Goal: Task Accomplishment & Management: Complete application form

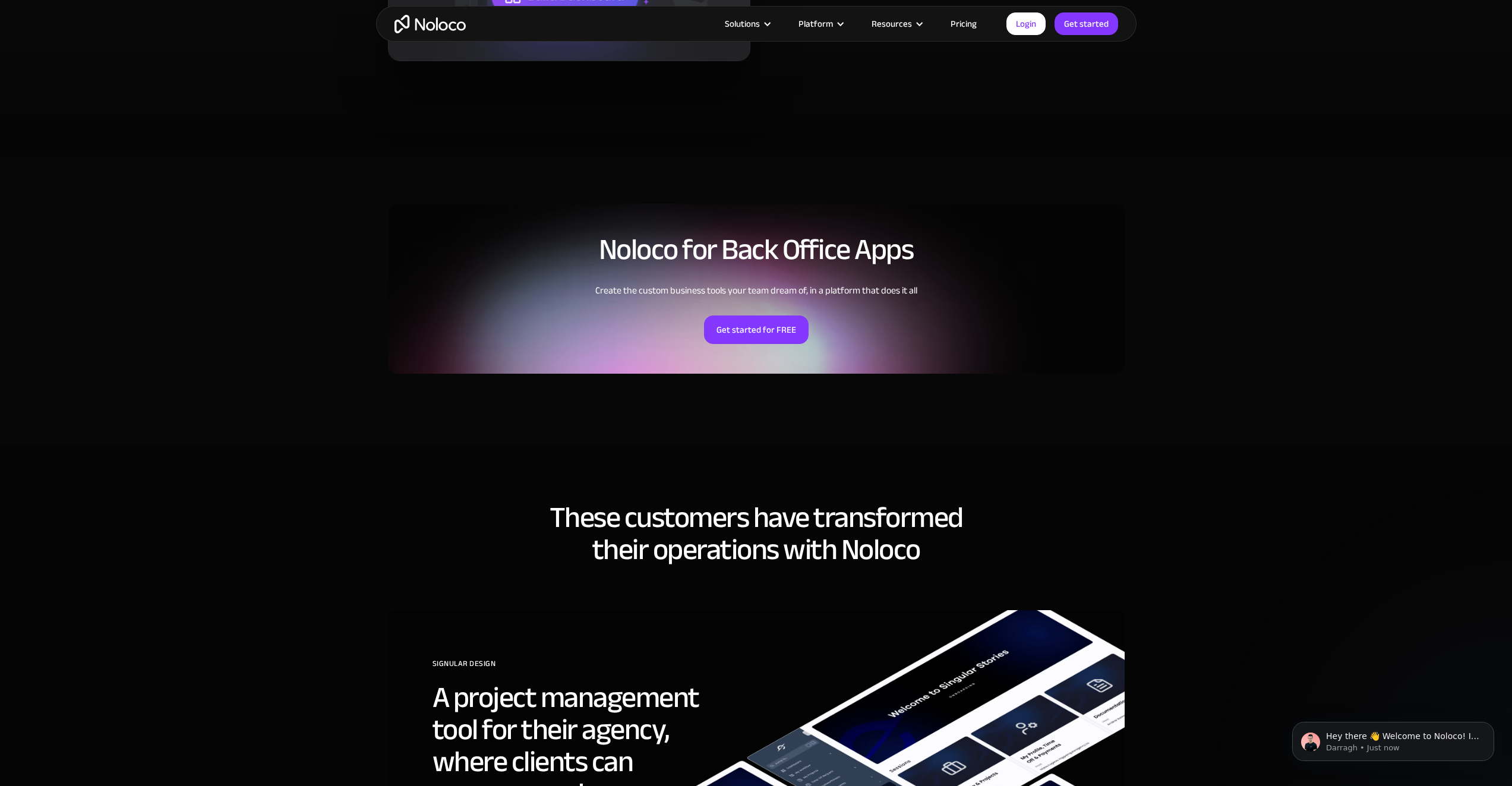
scroll to position [2554, 0]
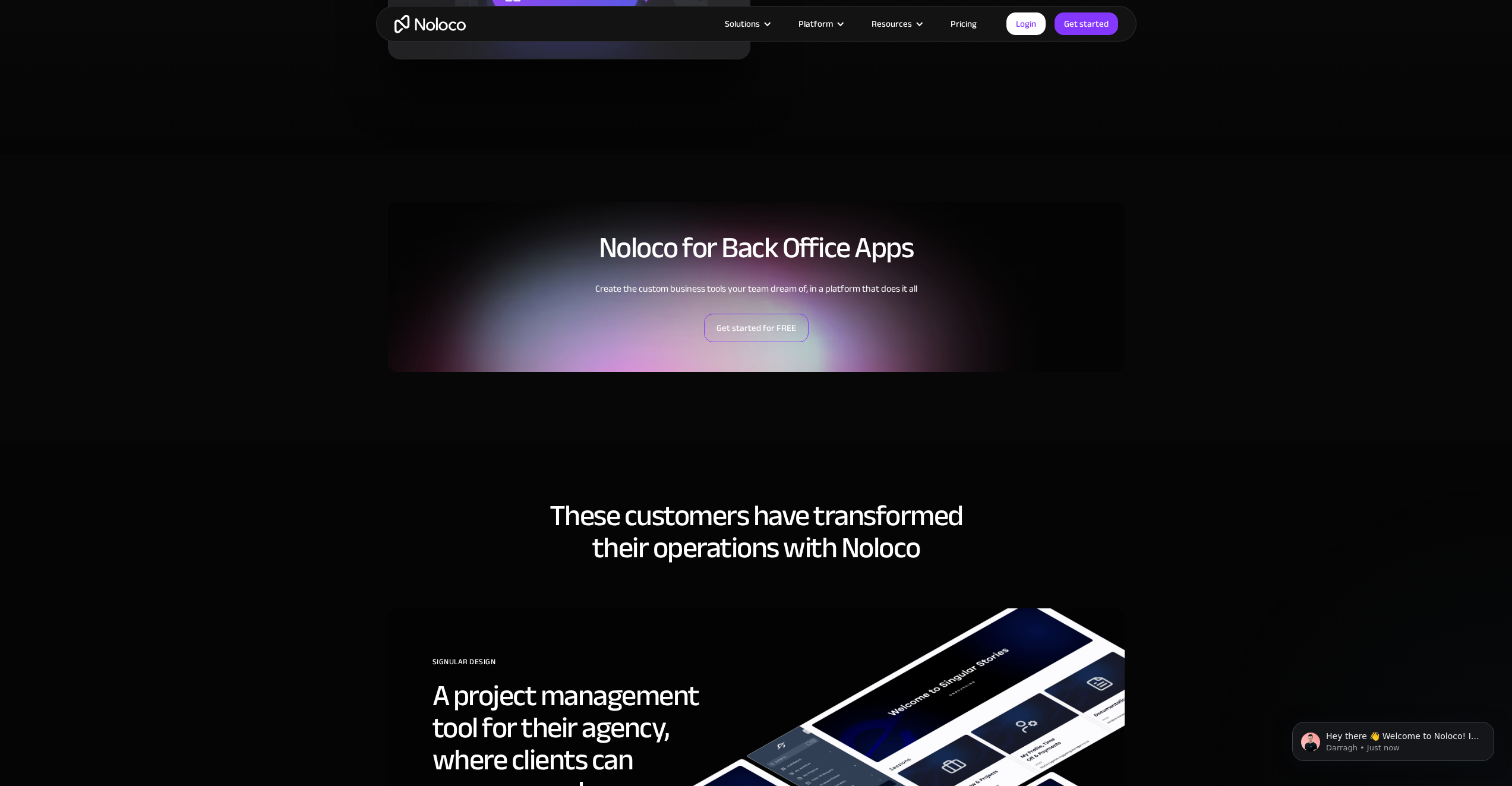
click at [781, 316] on link "Get started for FREE" at bounding box center [756, 328] width 105 height 28
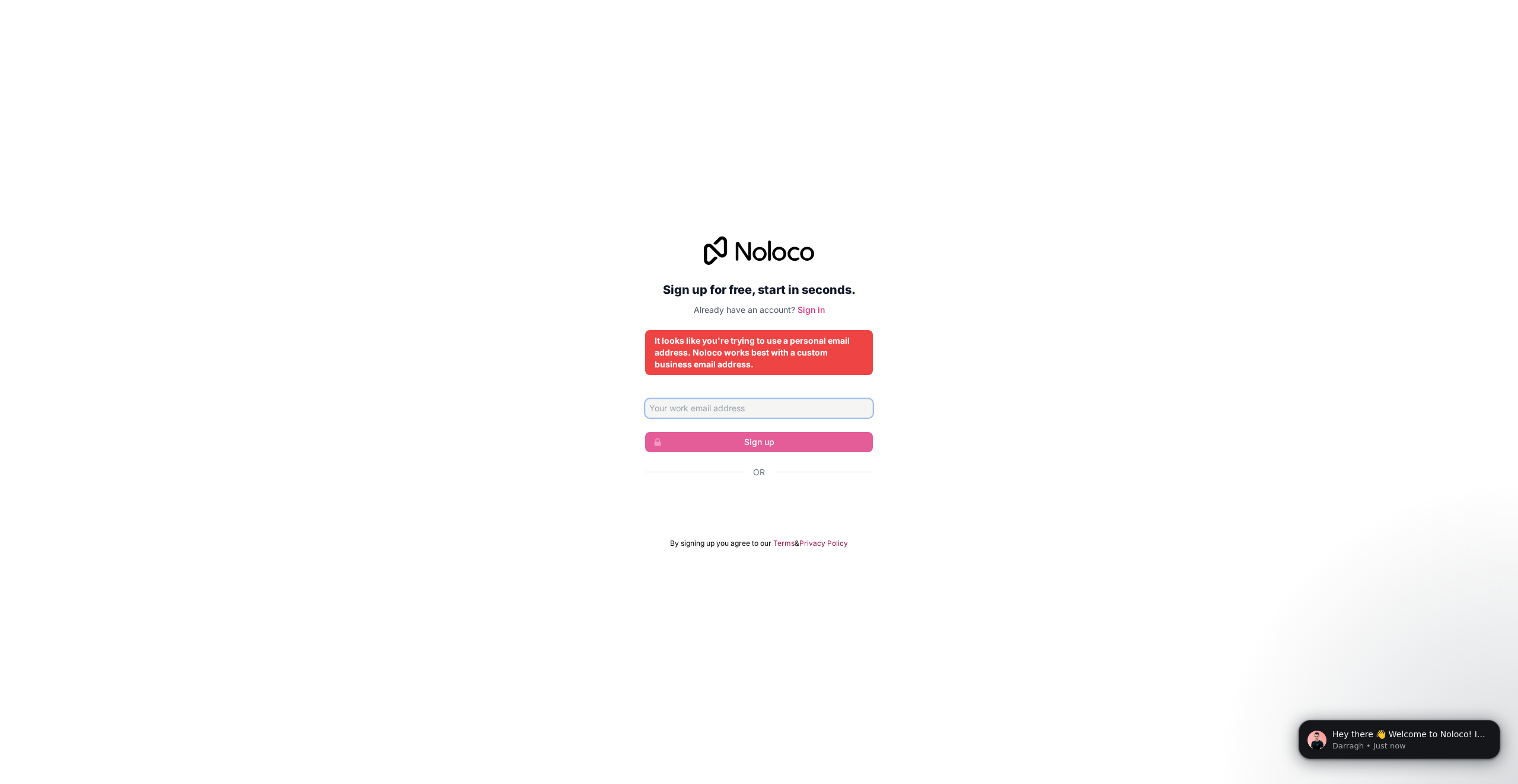
click at [774, 415] on input "Email address" at bounding box center [759, 408] width 228 height 19
click at [961, 270] on div "Sign up for free, start in seconds. Already have an account? Sign in It looks l…" at bounding box center [759, 392] width 1518 height 344
click at [785, 412] on input "Email address" at bounding box center [759, 408] width 228 height 19
type input "tamilarasu@2pgznd.onmicrosoft.com"
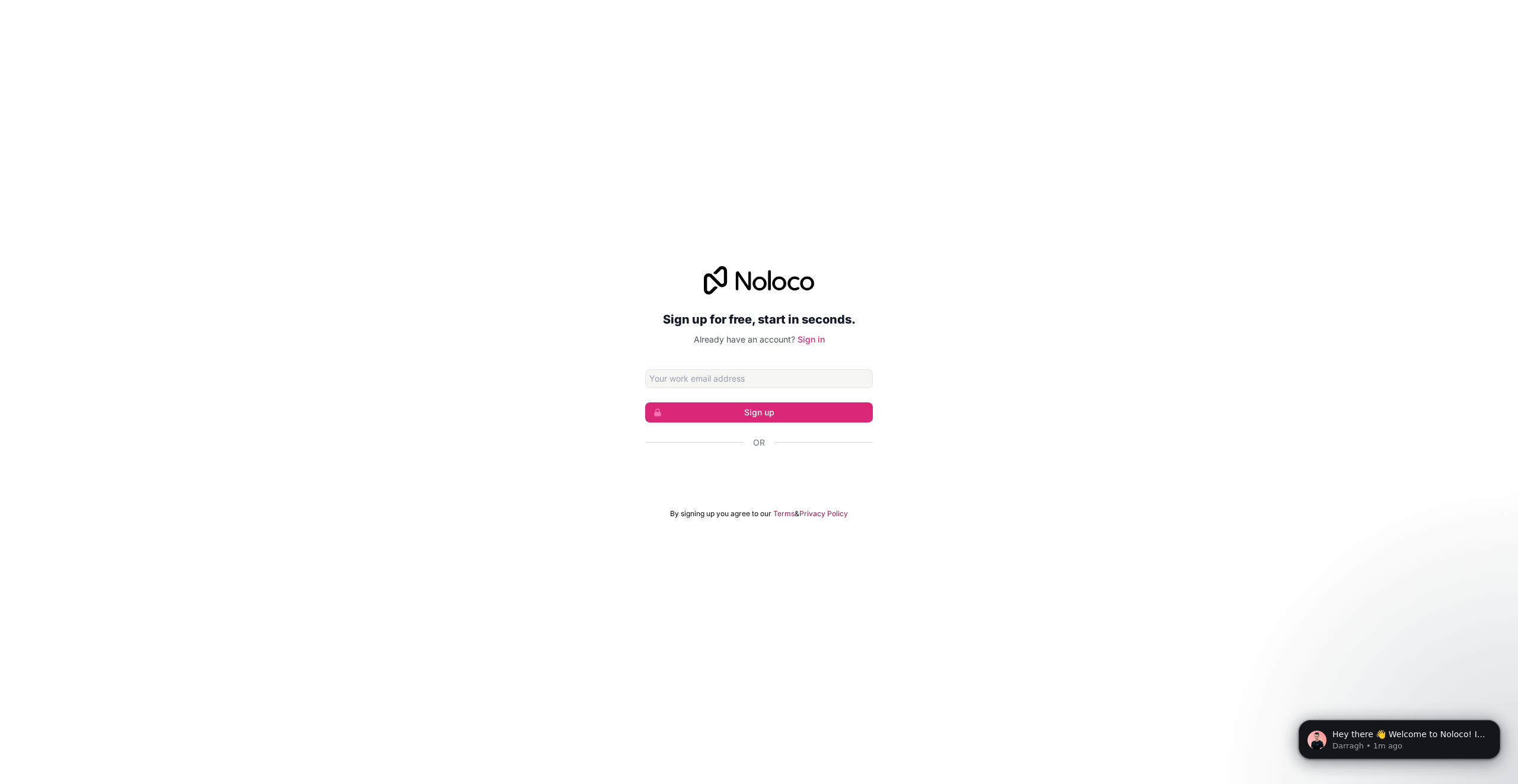
click at [756, 383] on input "Email address" at bounding box center [759, 379] width 228 height 19
type input "tamilarasu@2pgznd.onmicrosoft.com"
click button "Sign up" at bounding box center [759, 412] width 228 height 20
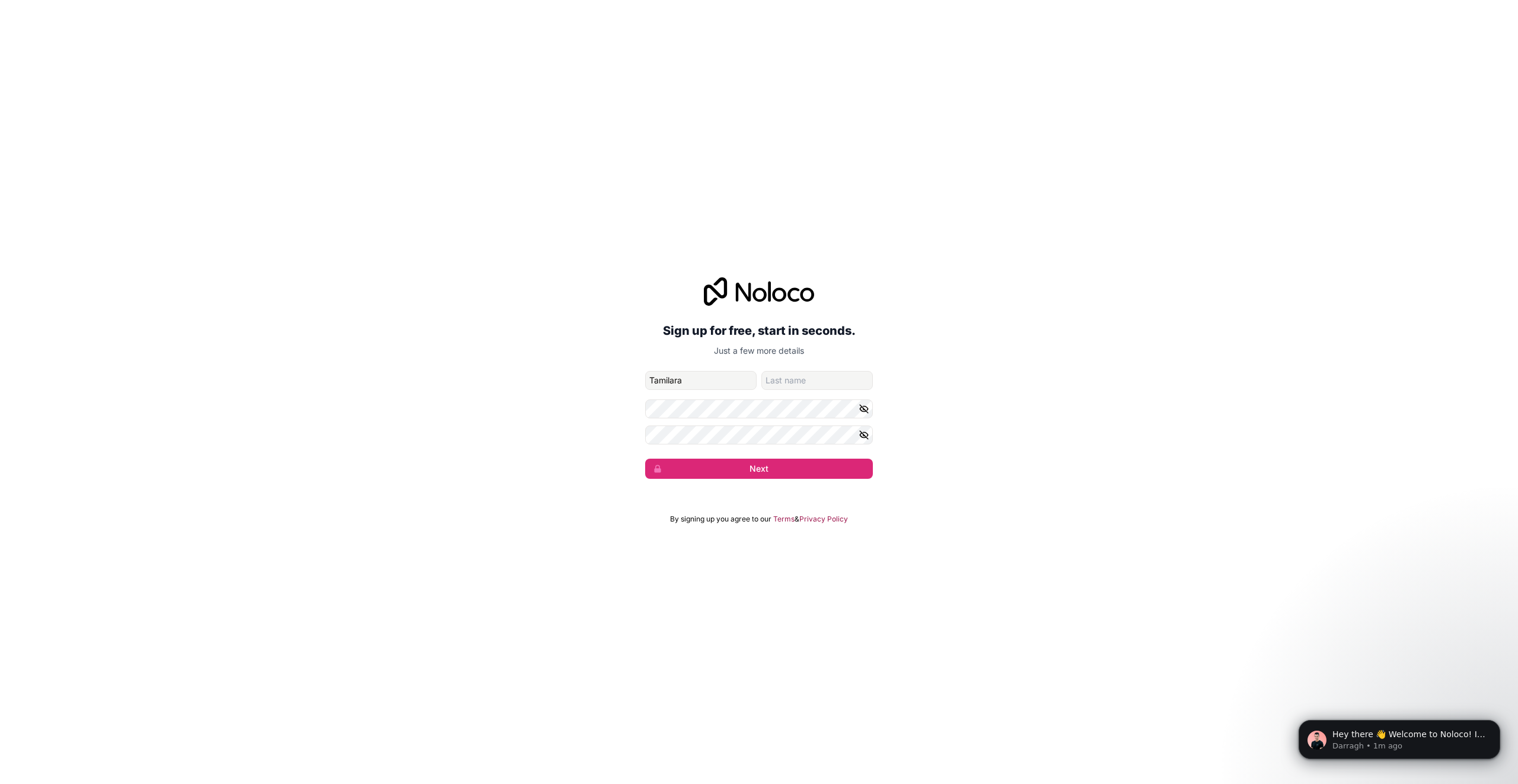
type input "Tamilarasu"
type input "s"
click at [645, 459] on button "Next" at bounding box center [759, 469] width 228 height 20
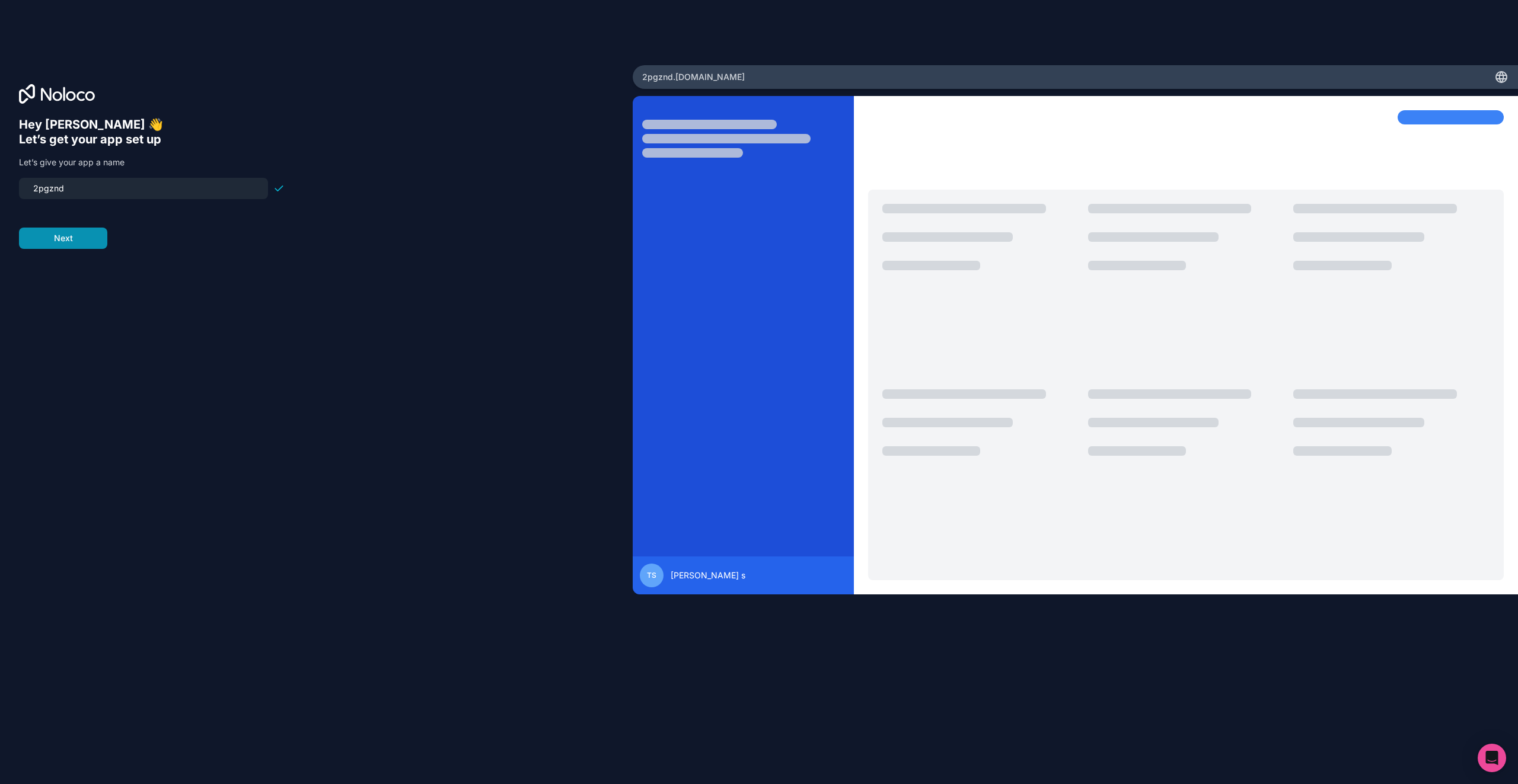
click at [53, 245] on button "Next" at bounding box center [63, 239] width 88 height 22
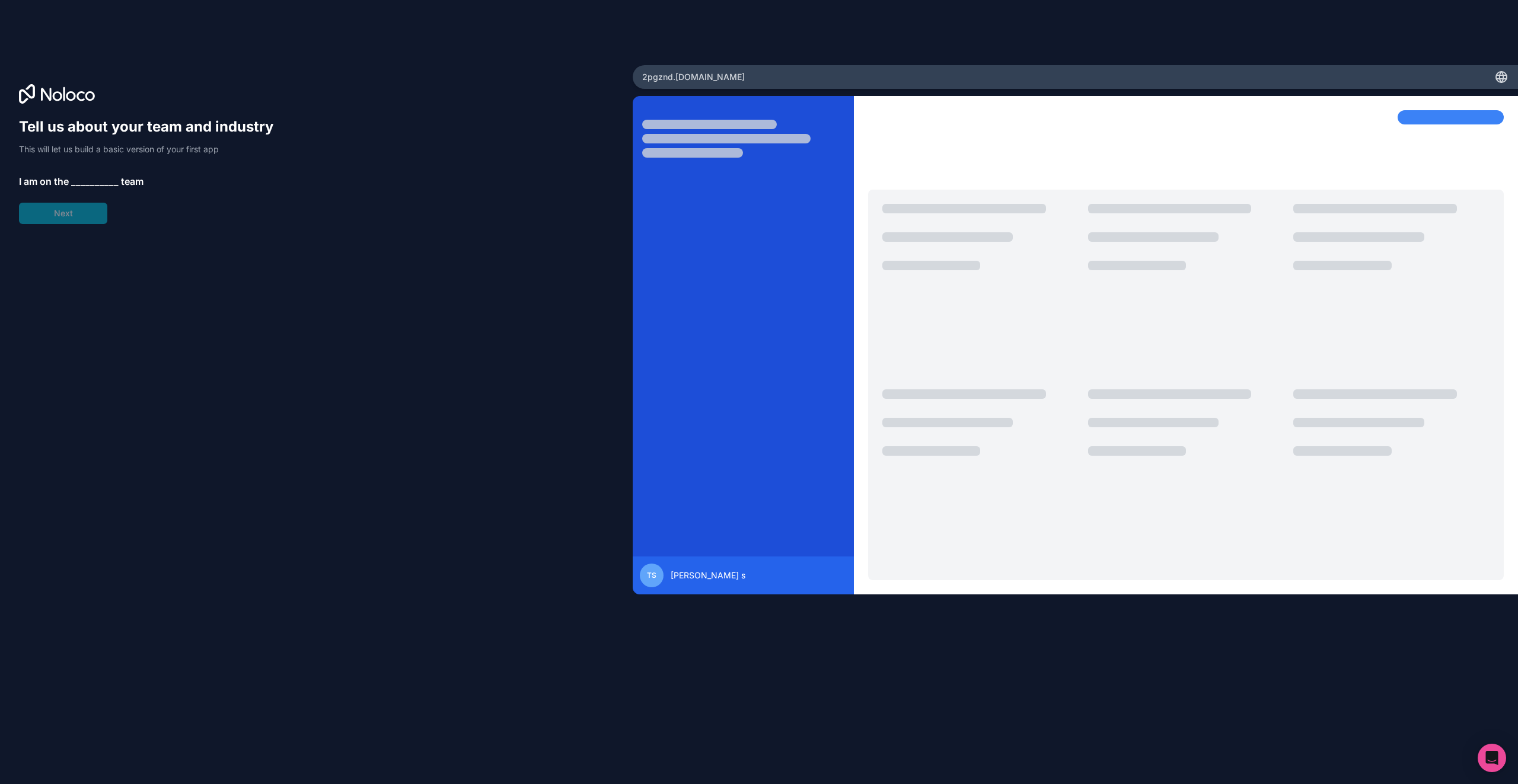
click at [84, 178] on span "__________" at bounding box center [94, 181] width 48 height 14
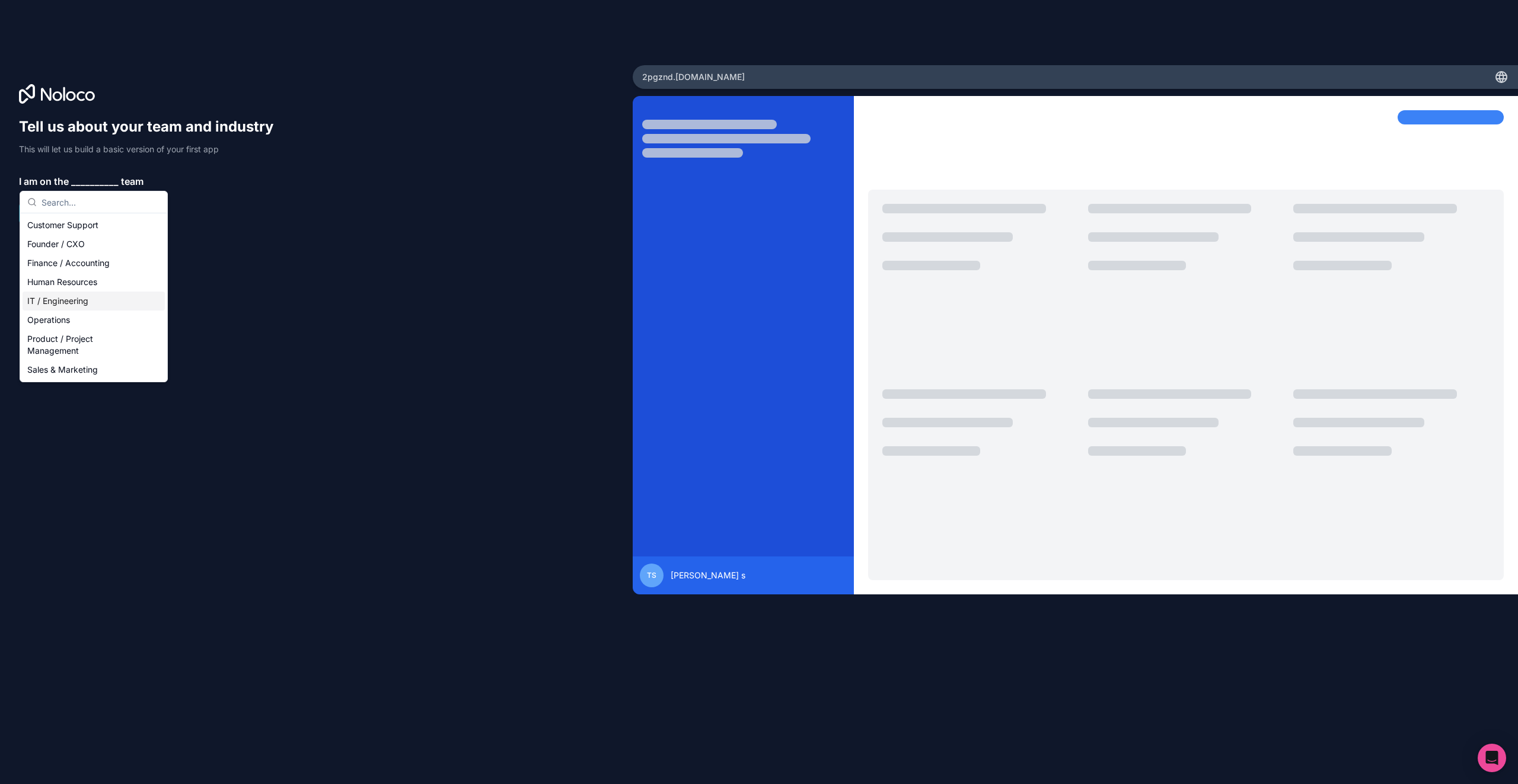
click at [88, 299] on div "IT / Engineering" at bounding box center [93, 300] width 142 height 19
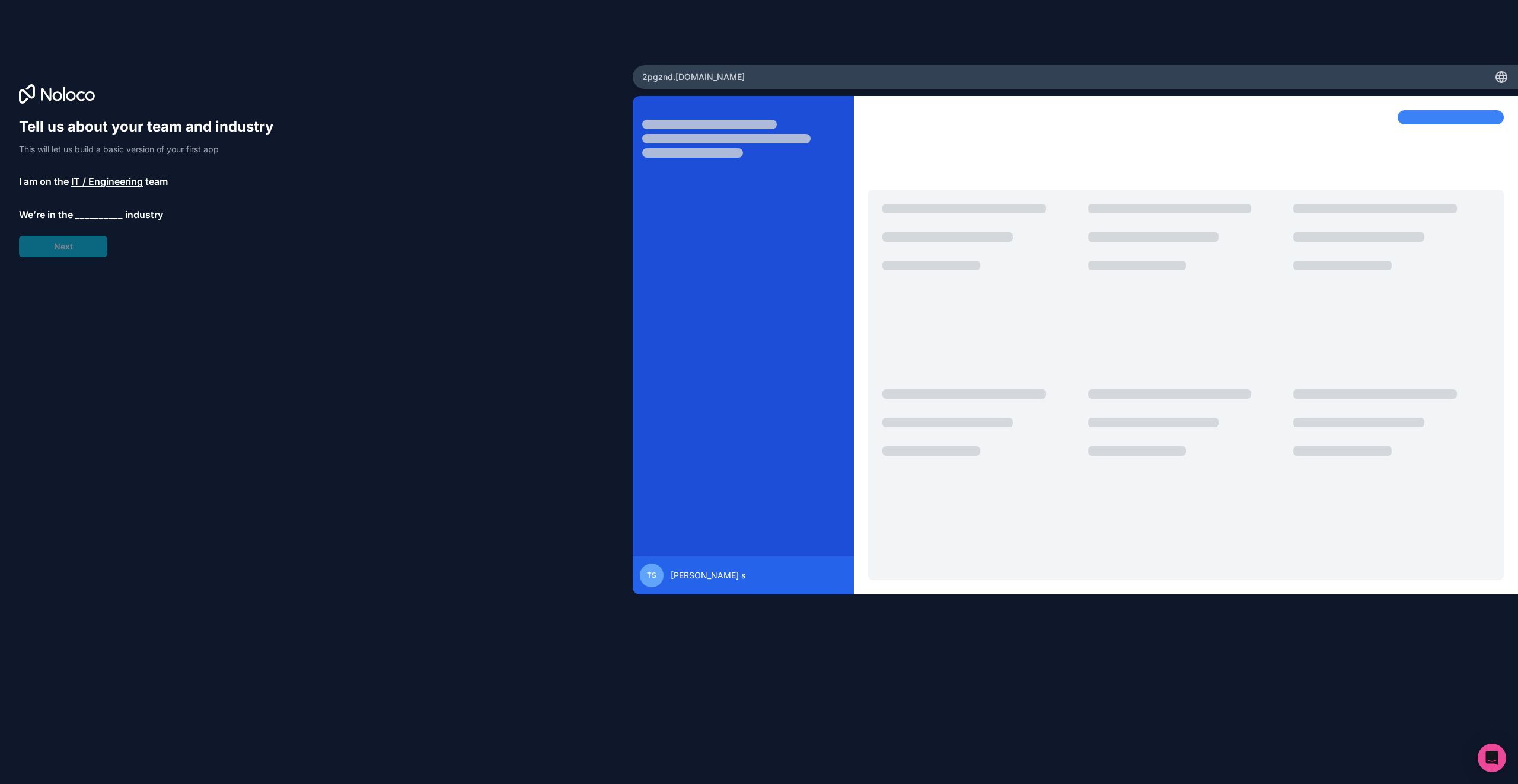
click at [88, 212] on span "__________" at bounding box center [98, 214] width 48 height 14
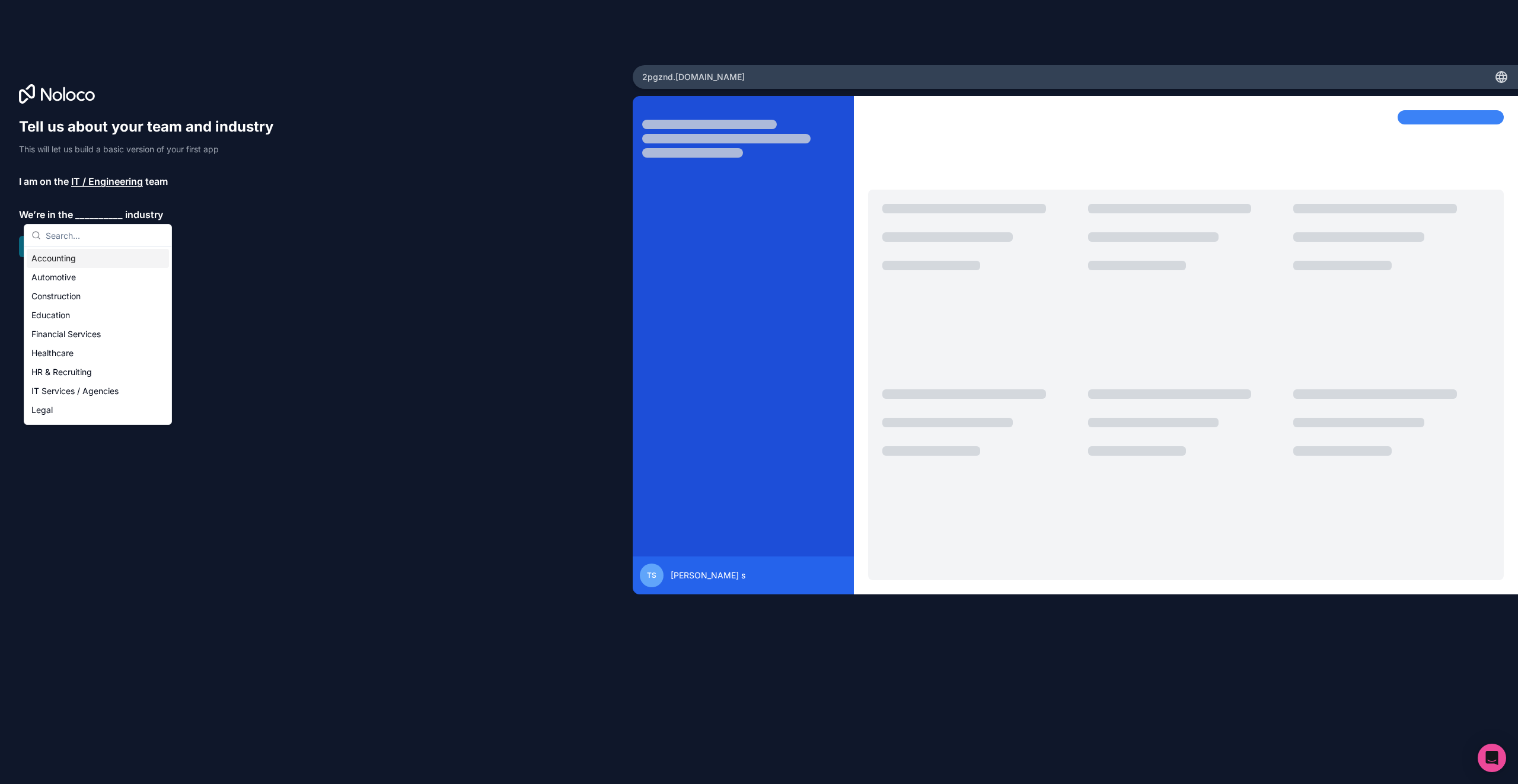
click at [89, 266] on div "Accounting" at bounding box center [98, 258] width 142 height 19
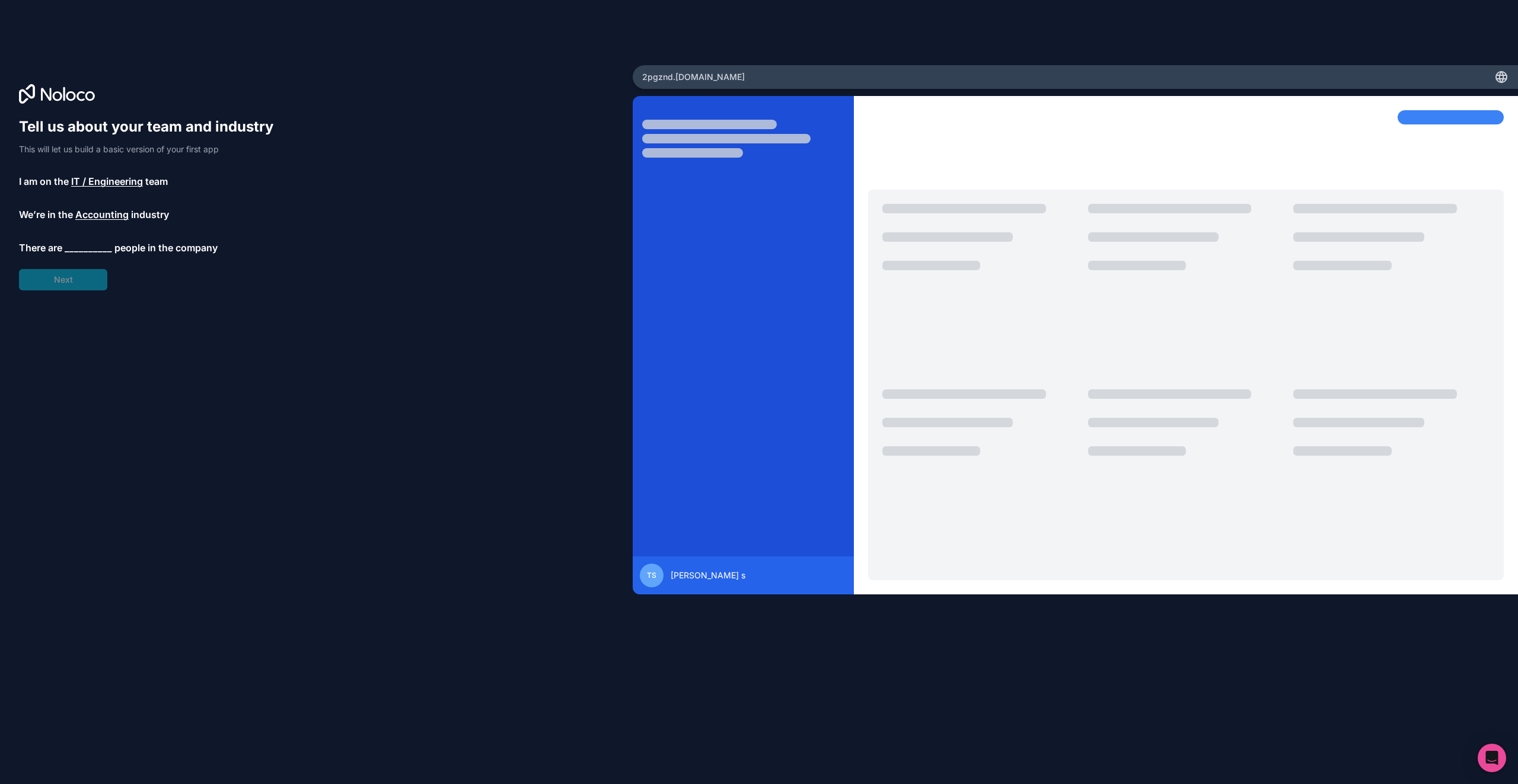
click at [78, 246] on span "__________" at bounding box center [88, 247] width 48 height 14
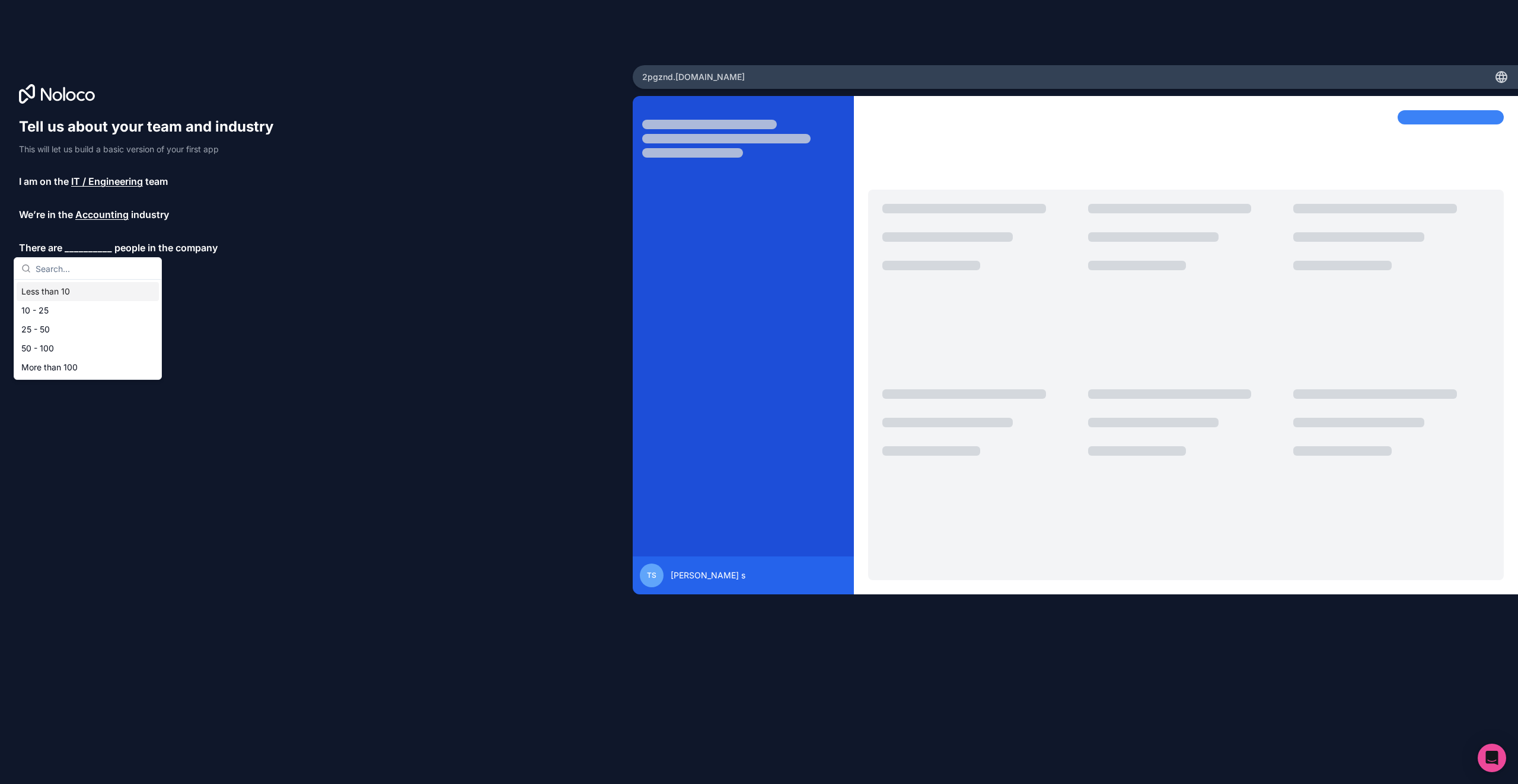
click at [78, 289] on div "Less than 10" at bounding box center [88, 291] width 142 height 19
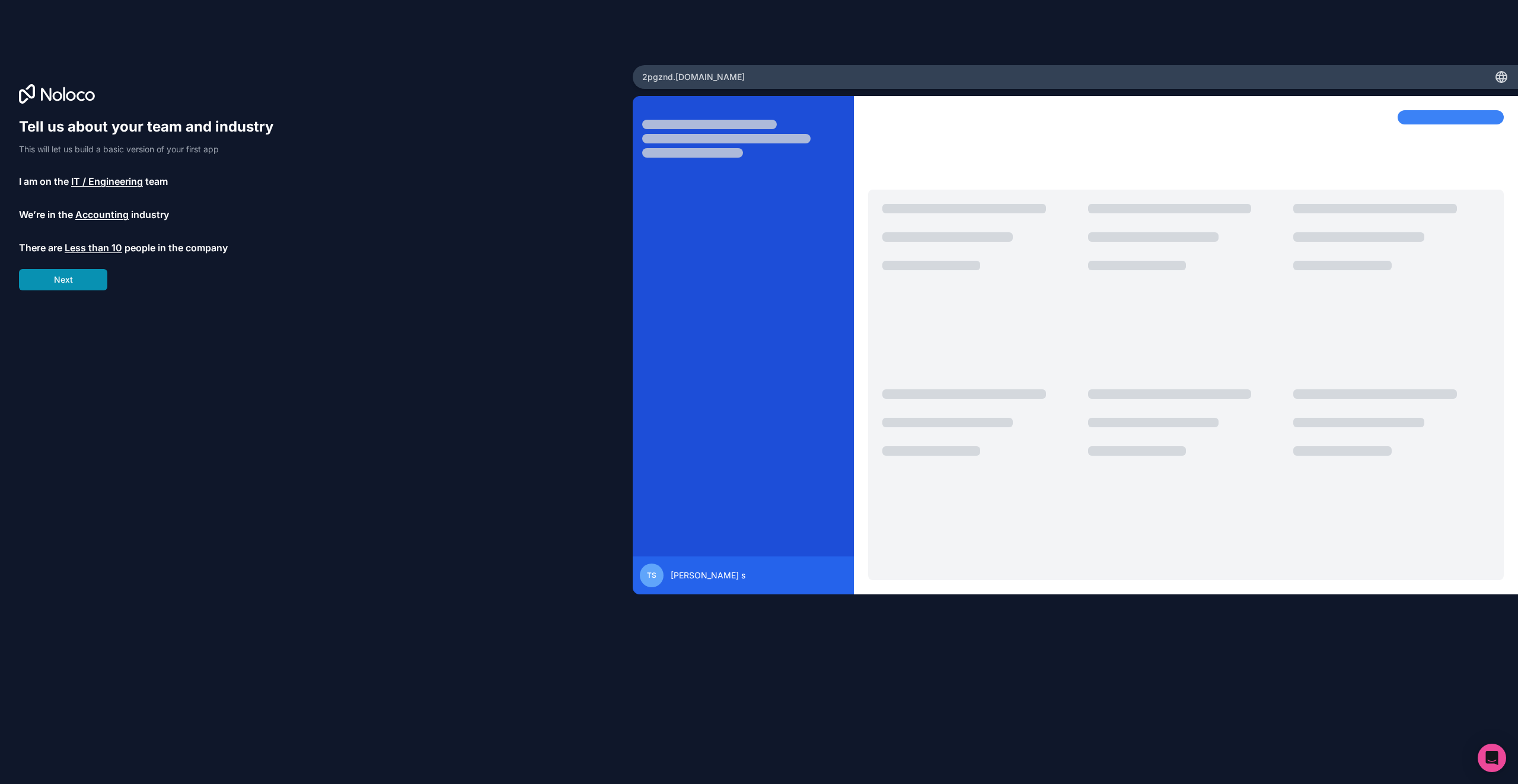
click at [77, 277] on button "Next" at bounding box center [63, 280] width 88 height 22
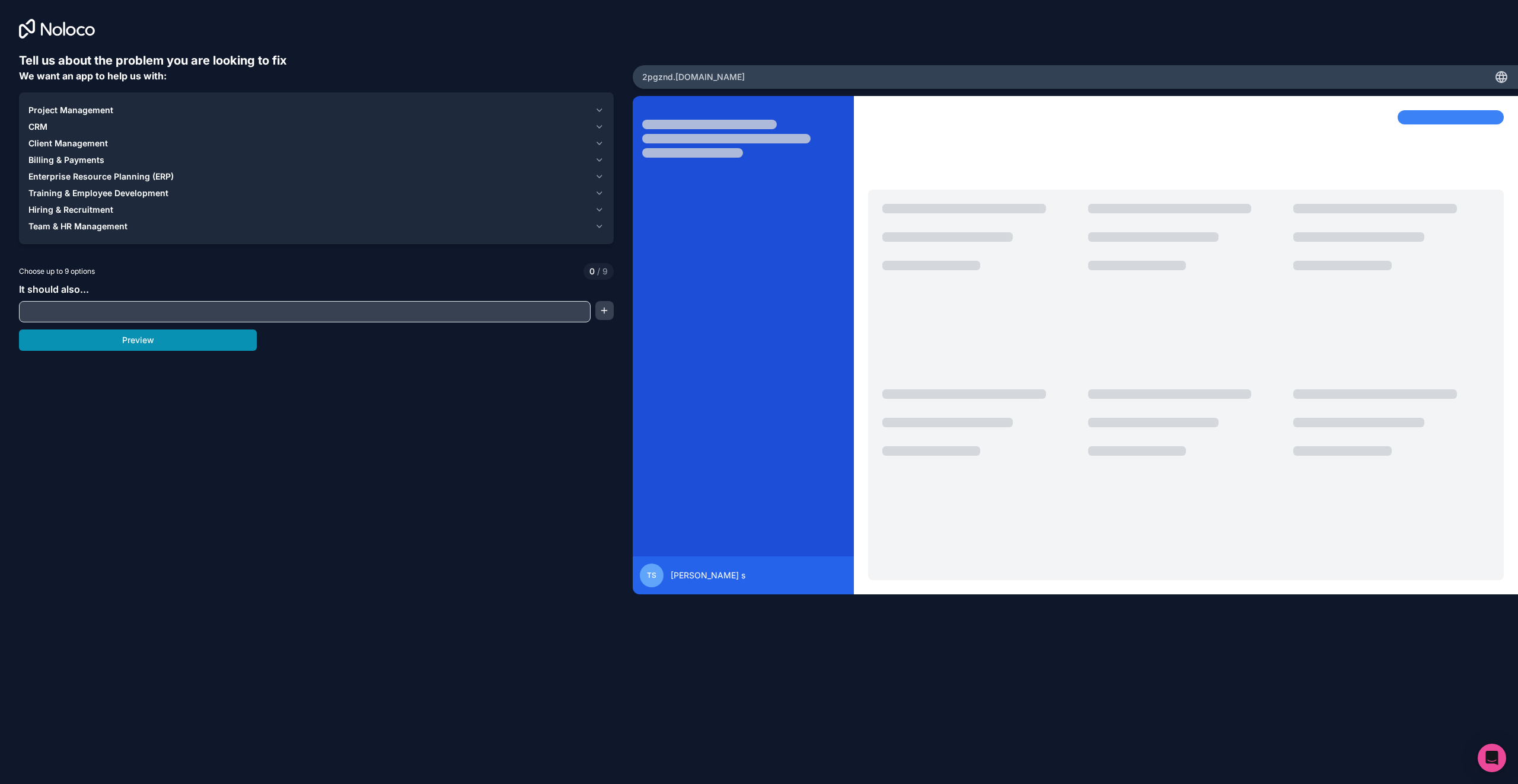
click at [108, 348] on button "Preview" at bounding box center [138, 340] width 238 height 22
click at [96, 223] on span "Team & HR Management" at bounding box center [78, 226] width 99 height 12
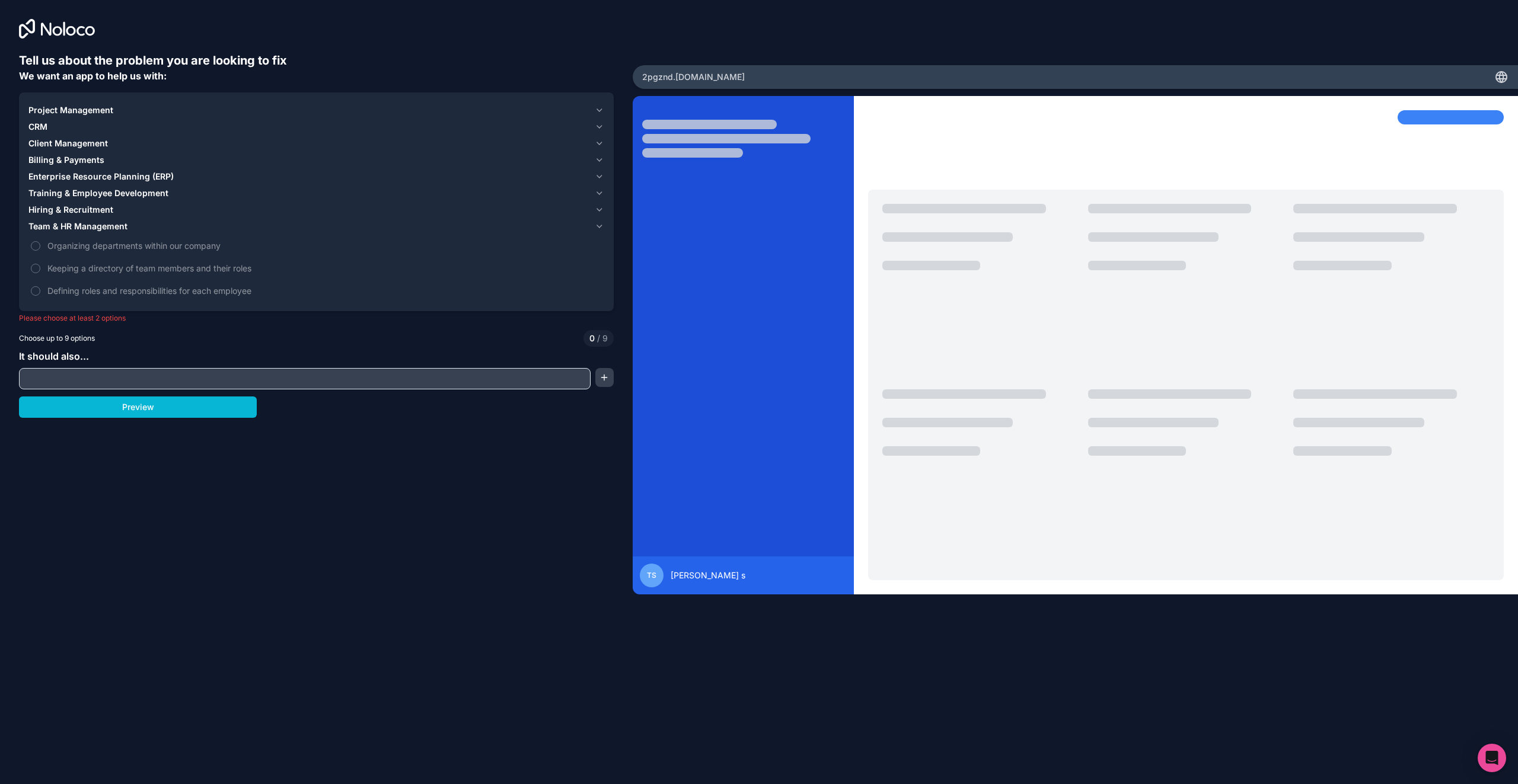
click at [81, 222] on span "Team & HR Management" at bounding box center [78, 226] width 99 height 12
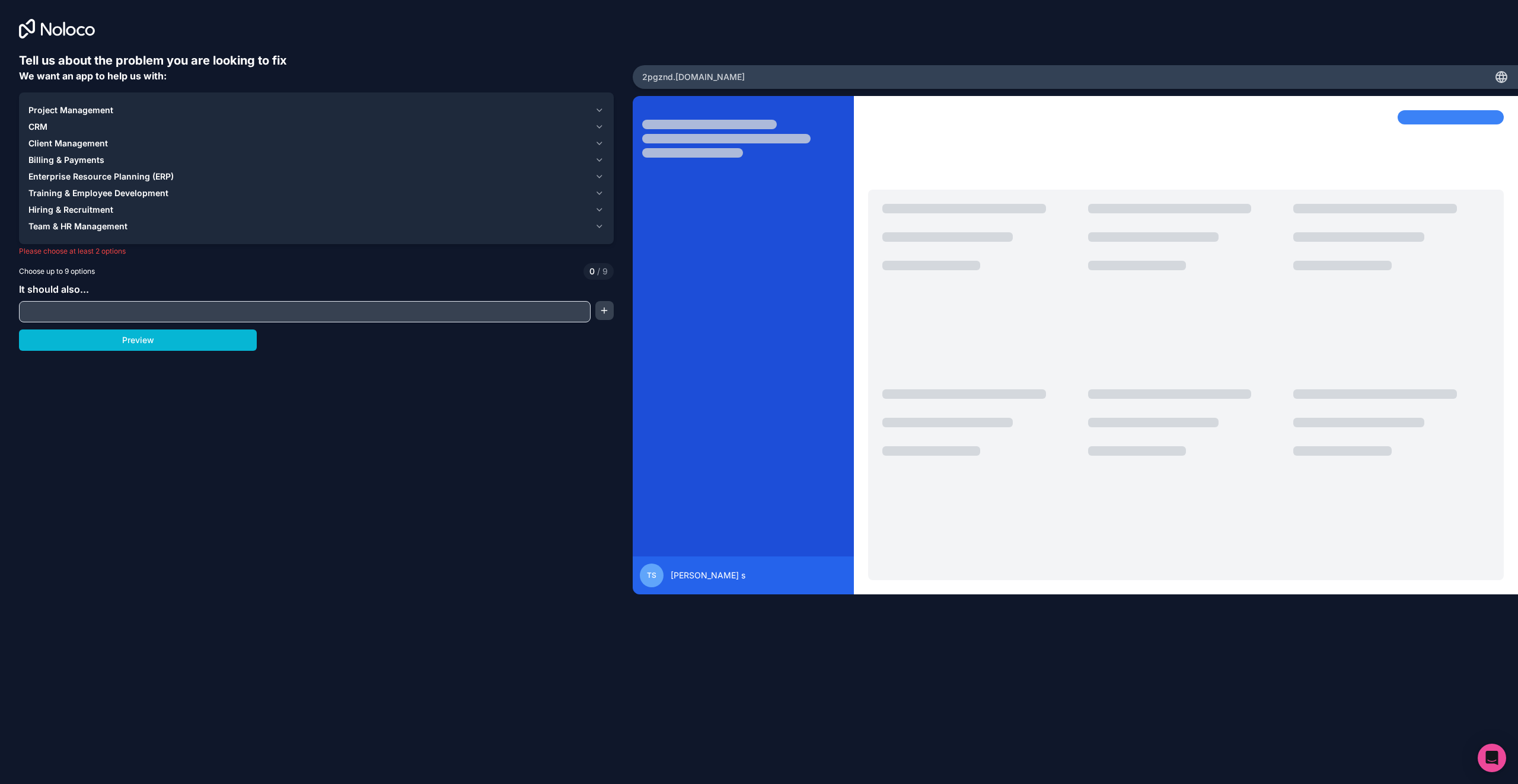
click at [70, 115] on span "Project Management" at bounding box center [71, 110] width 85 height 12
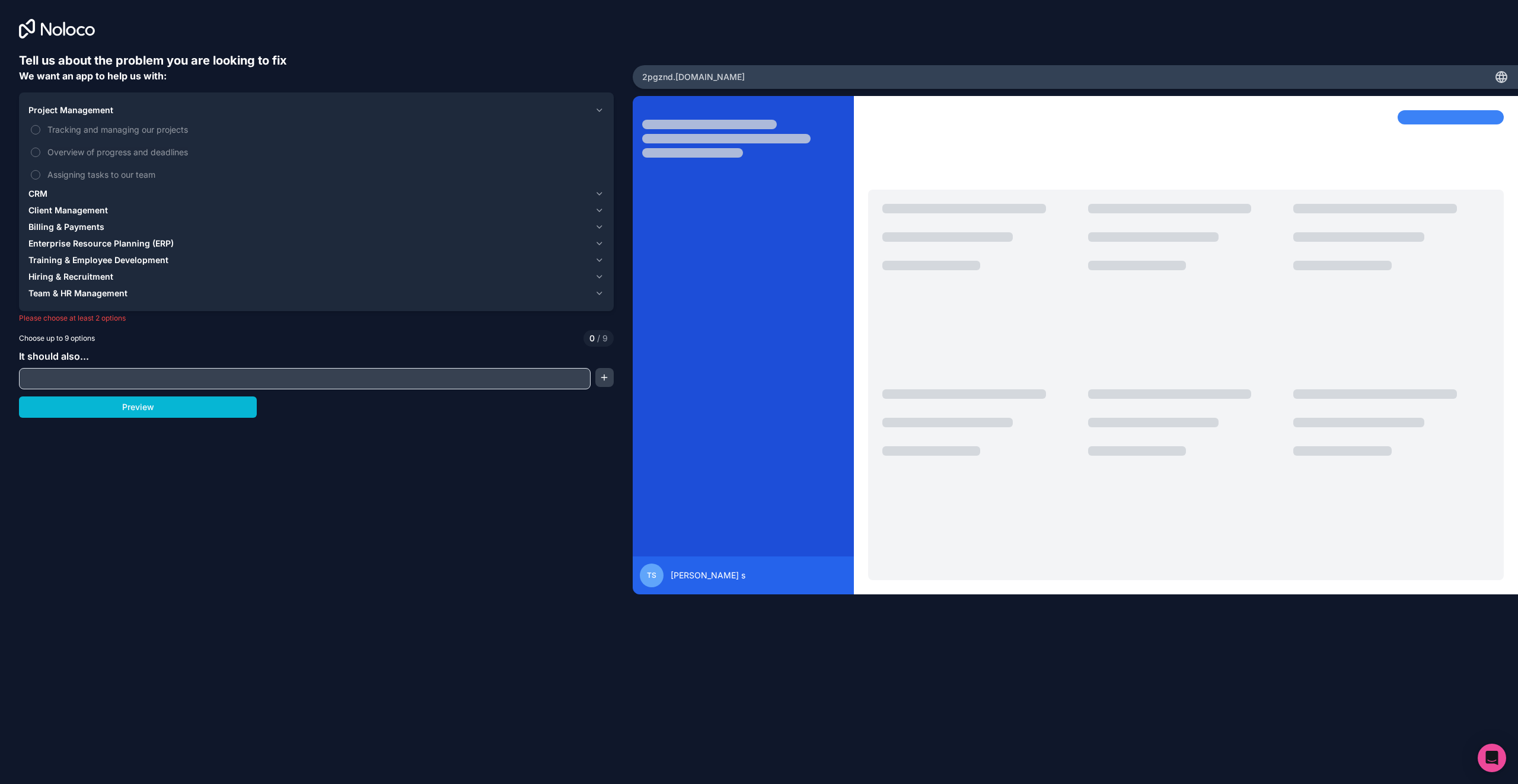
click at [67, 212] on span "Client Management" at bounding box center [68, 210] width 79 height 12
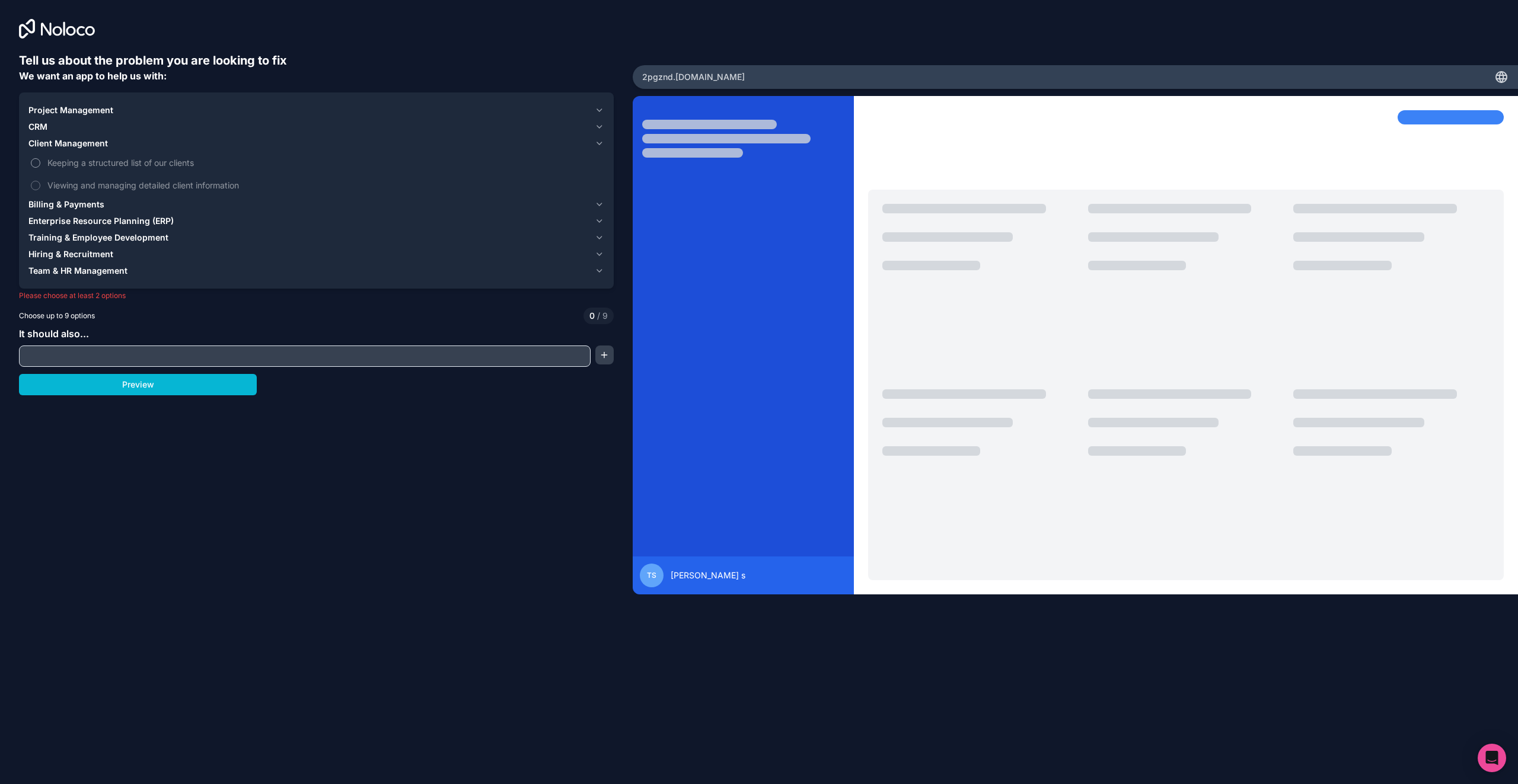
click at [38, 163] on button "Keeping a structured list of our clients" at bounding box center [35, 163] width 9 height 9
click at [38, 188] on button "Viewing and managing detailed client information" at bounding box center [35, 185] width 9 height 9
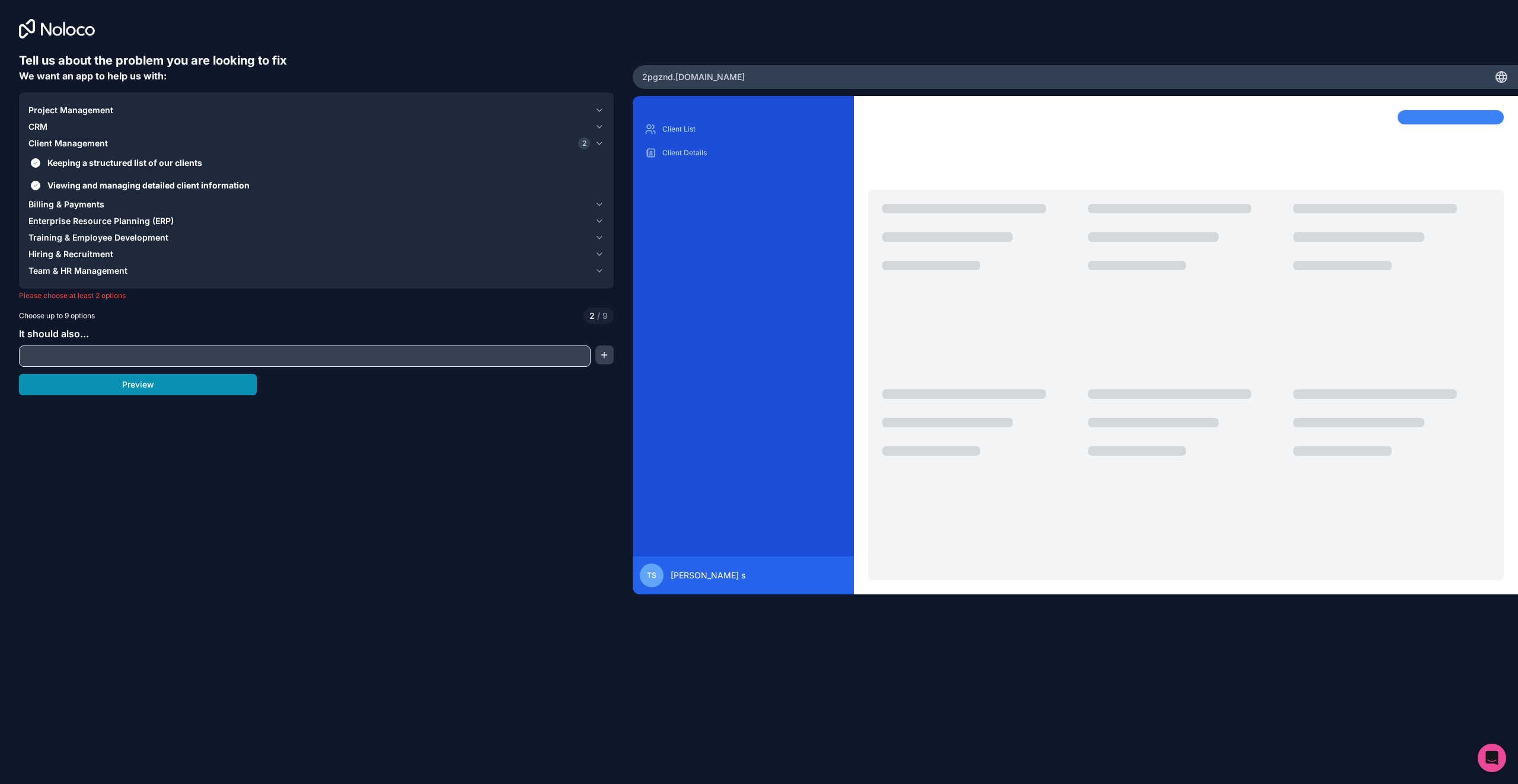
click at [94, 385] on button "Preview" at bounding box center [138, 384] width 238 height 22
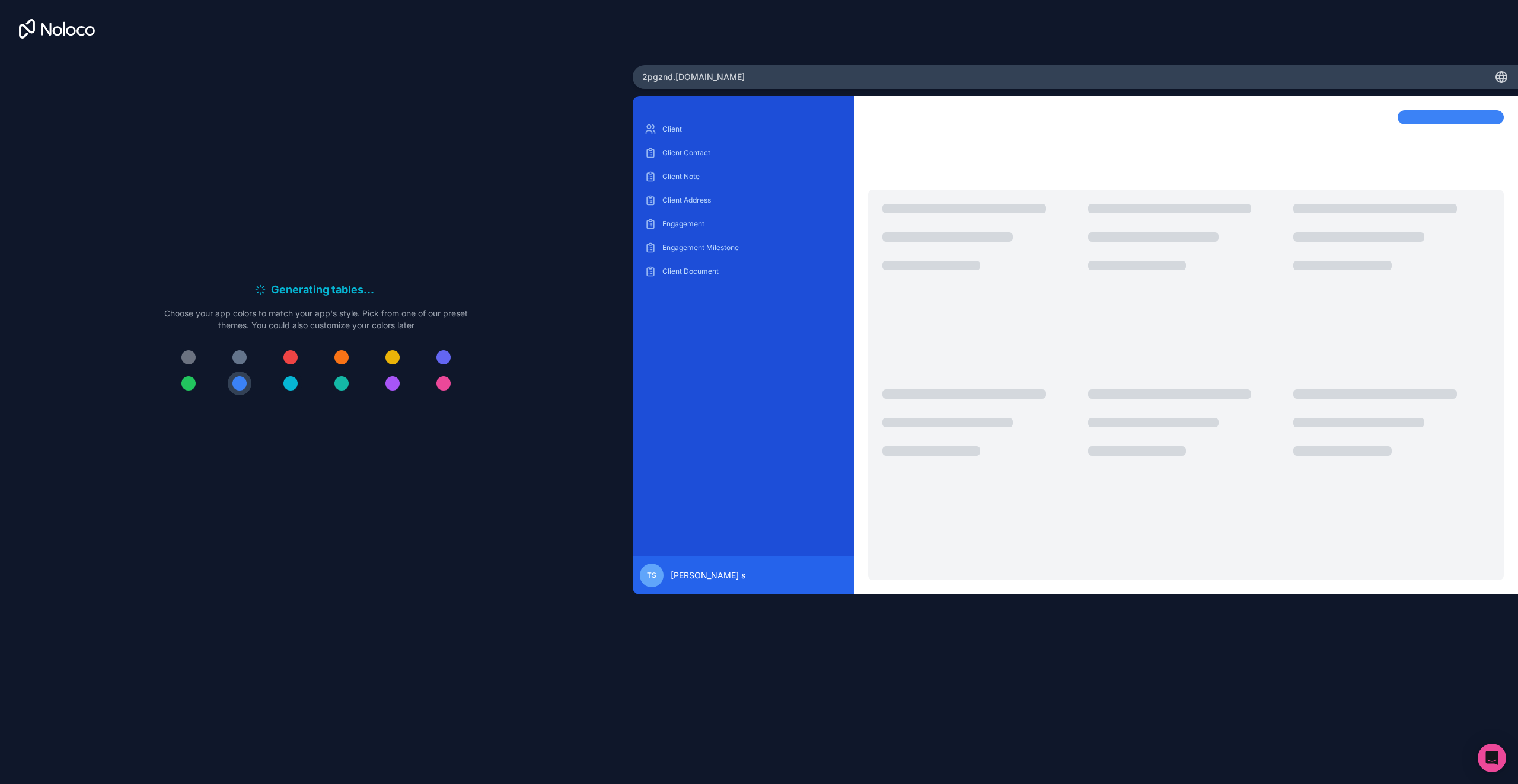
click at [288, 384] on div at bounding box center [290, 383] width 14 height 14
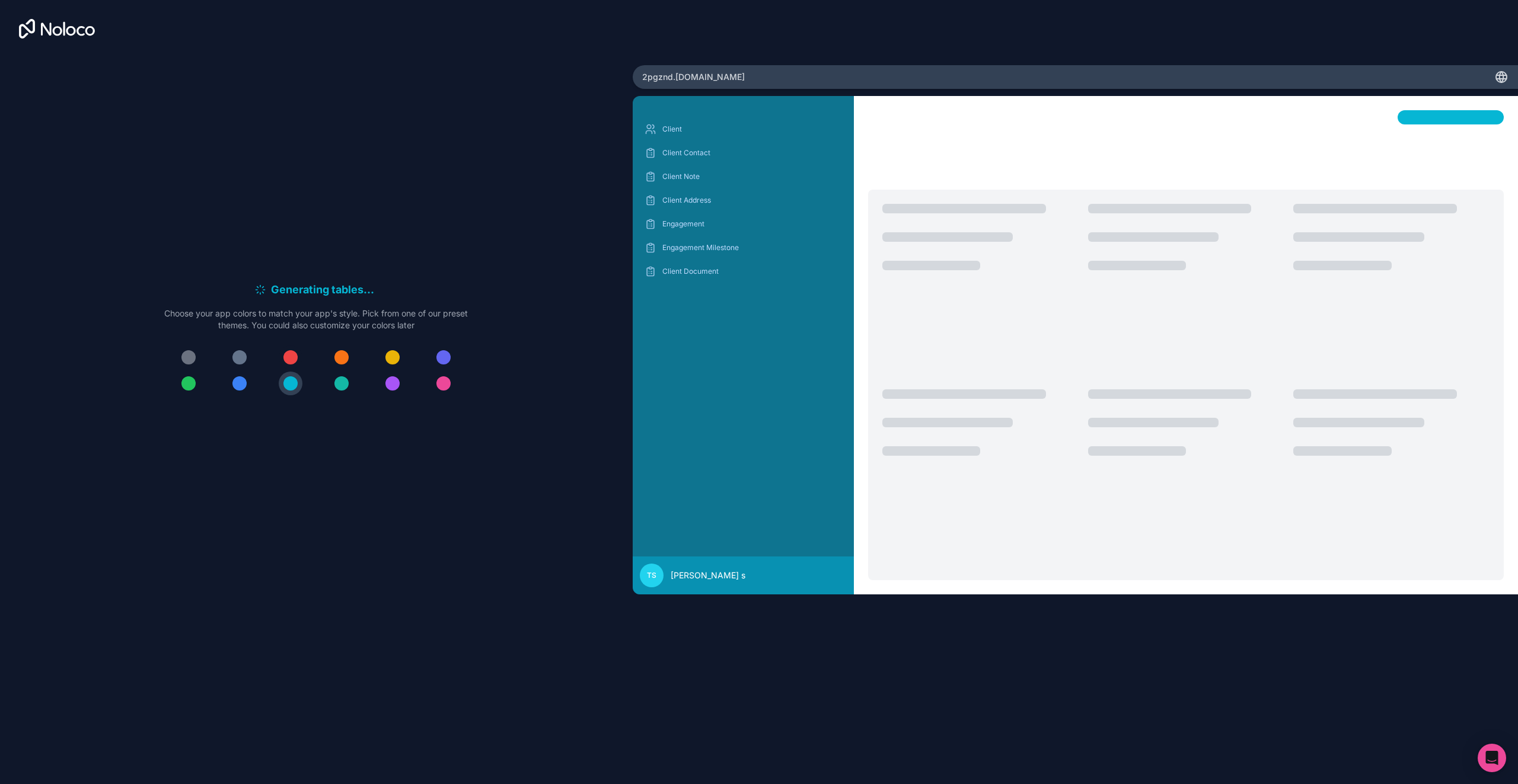
click at [294, 355] on div at bounding box center [290, 357] width 14 height 14
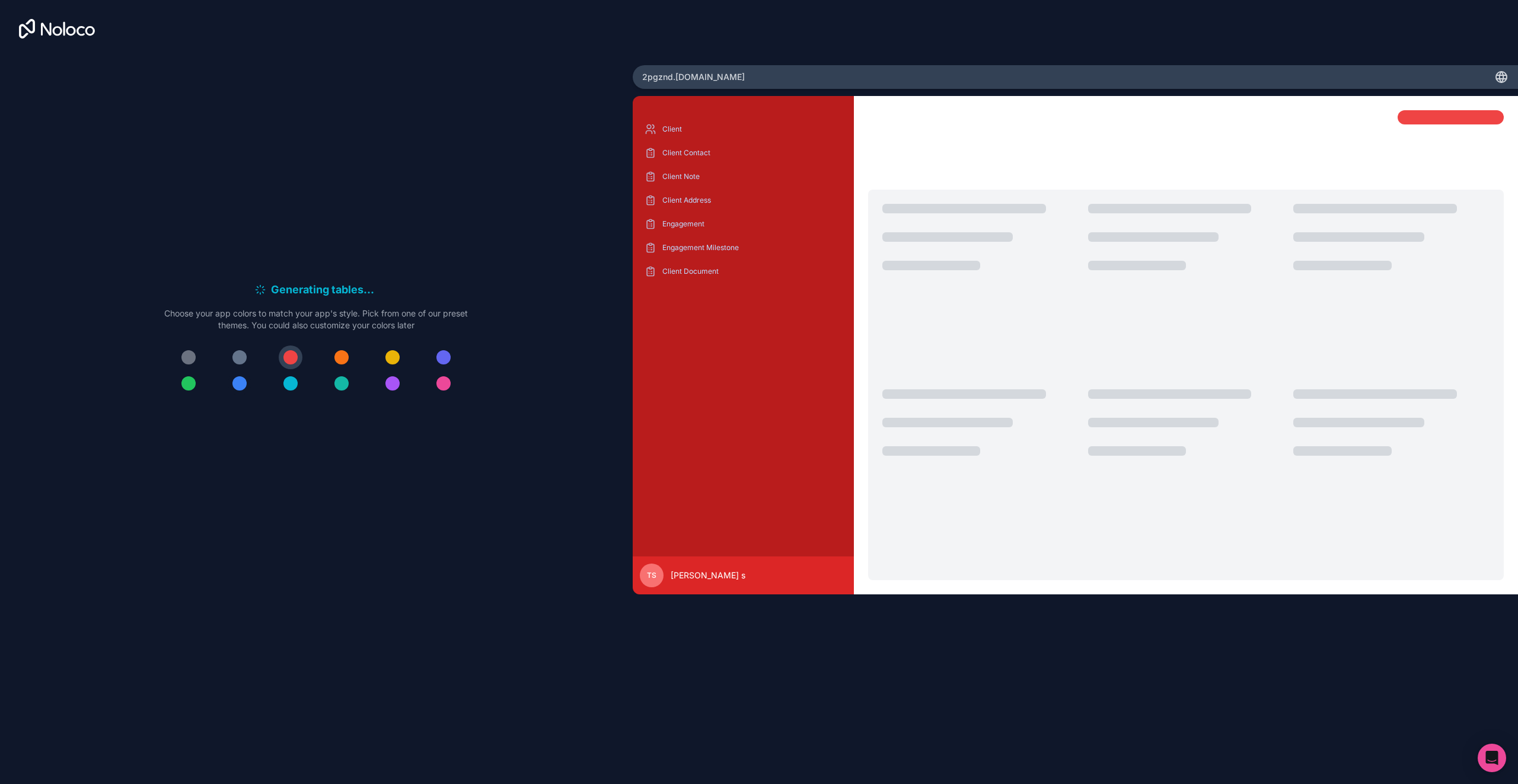
click at [229, 384] on button at bounding box center [240, 383] width 23 height 23
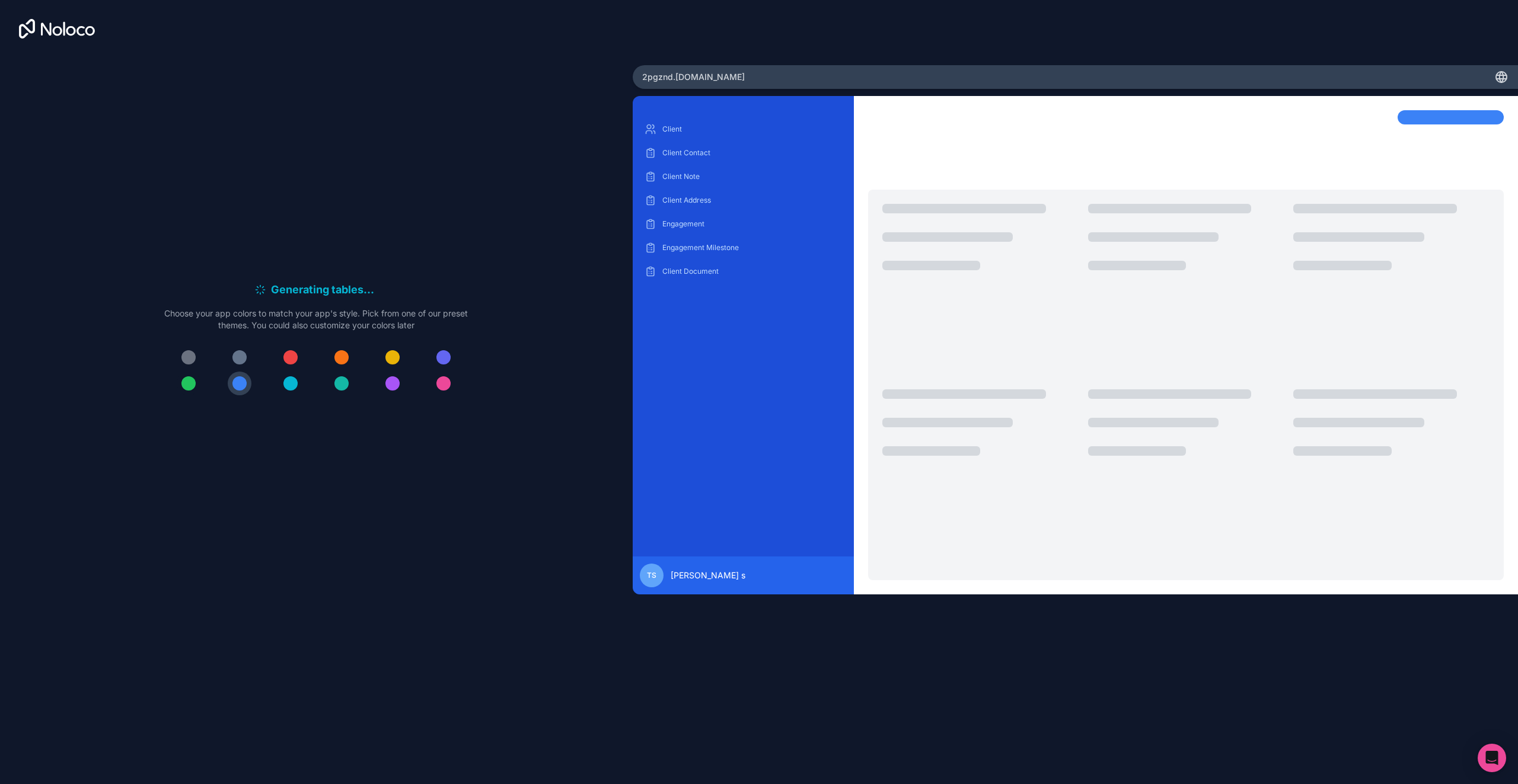
click at [181, 378] on button at bounding box center [189, 383] width 23 height 23
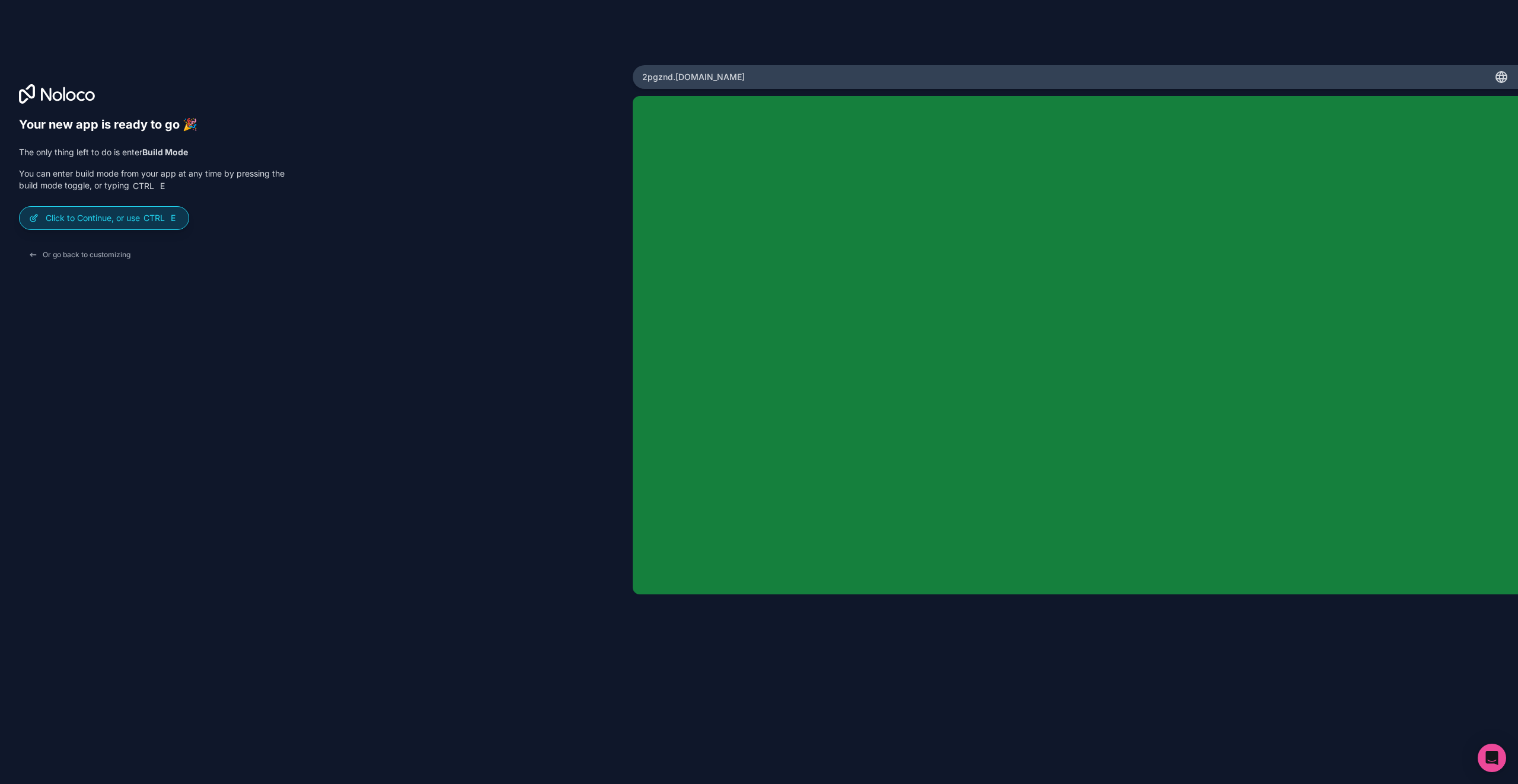
click at [140, 218] on p "Click to Continue, or use Ctrl E" at bounding box center [113, 218] width 134 height 12
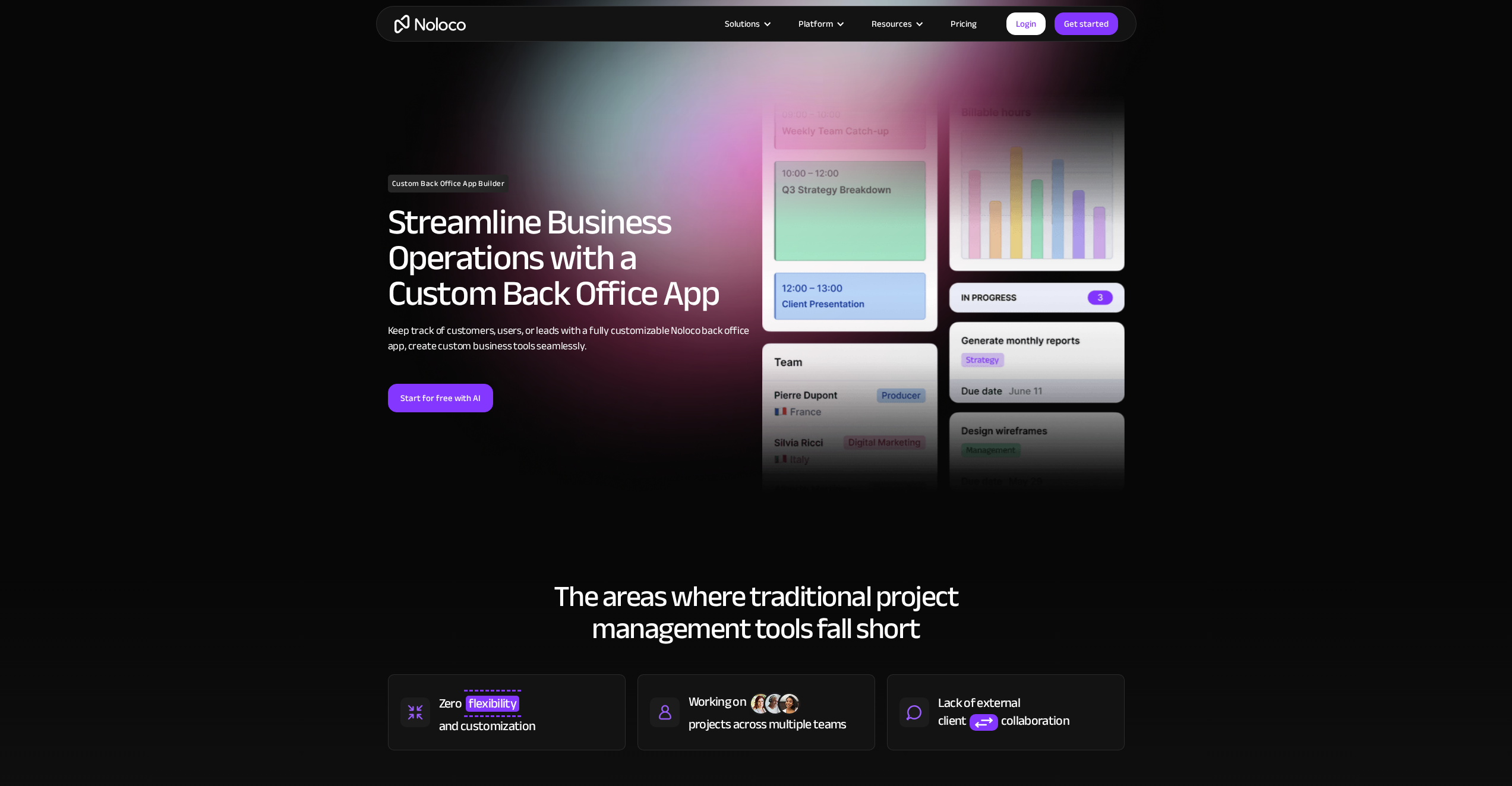
scroll to position [2554, 0]
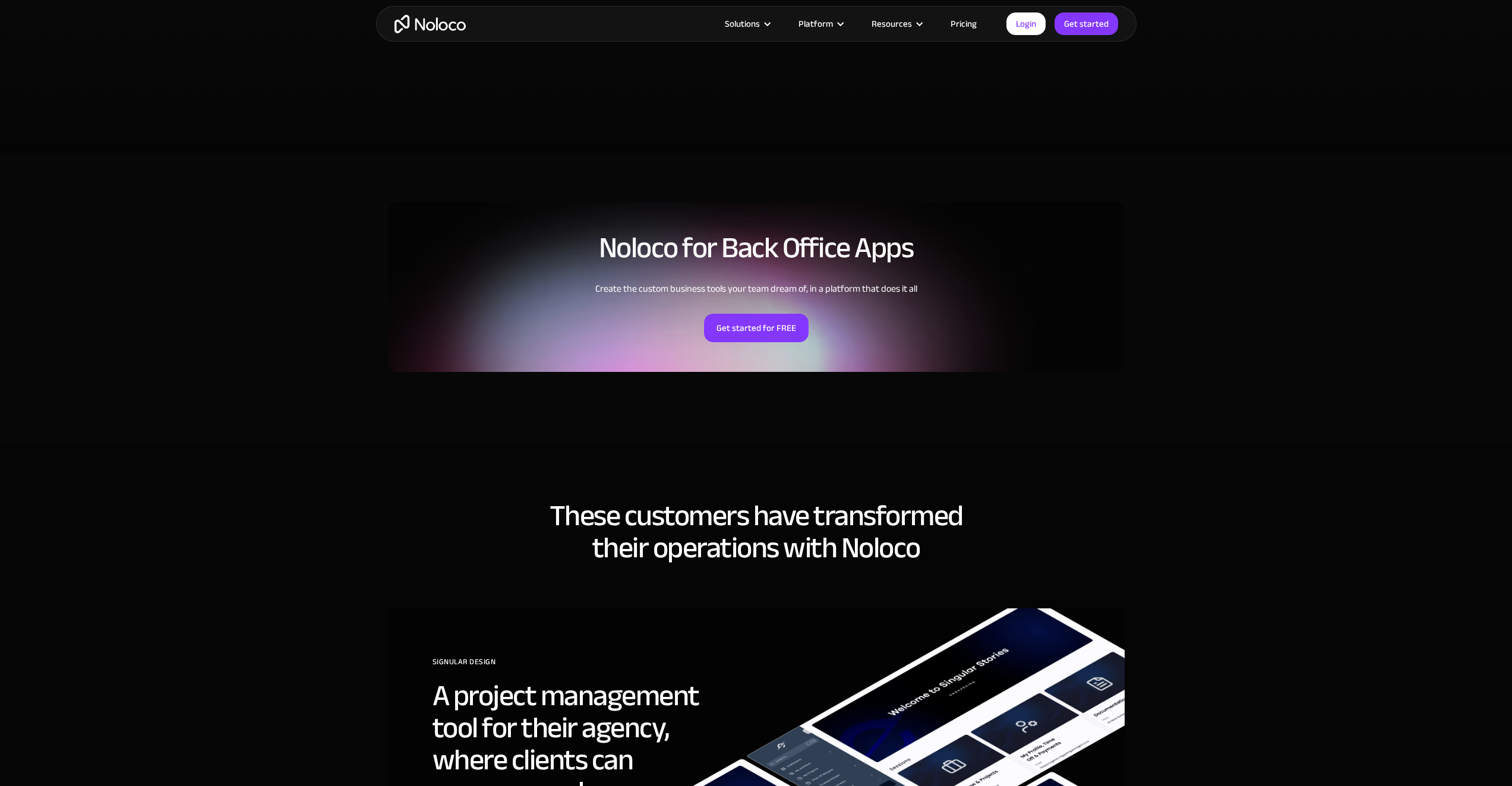
click at [442, 23] on img "home" at bounding box center [430, 24] width 71 height 18
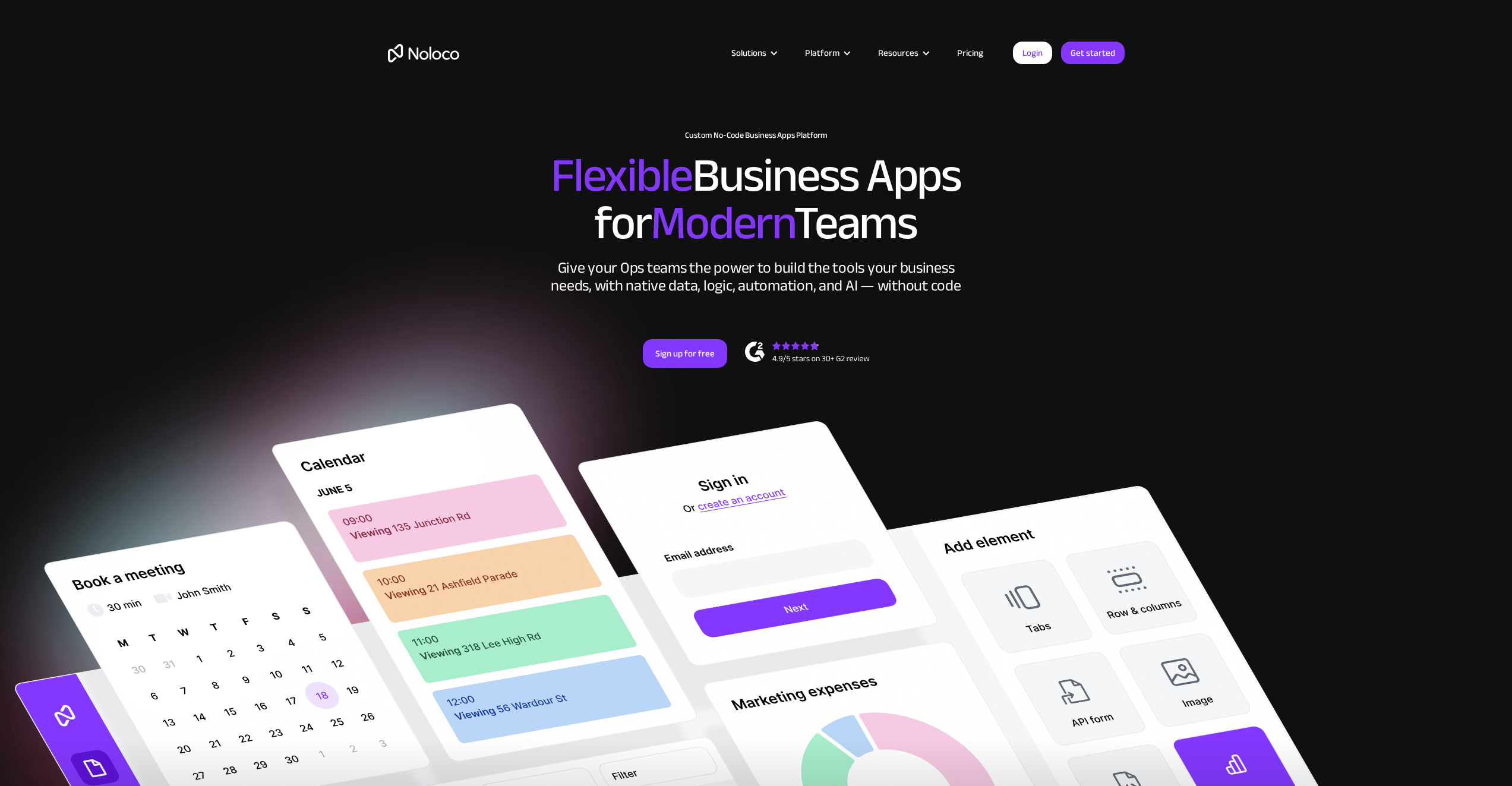
click at [278, 302] on img at bounding box center [277, 615] width 856 height 1061
